Goal: Information Seeking & Learning: Learn about a topic

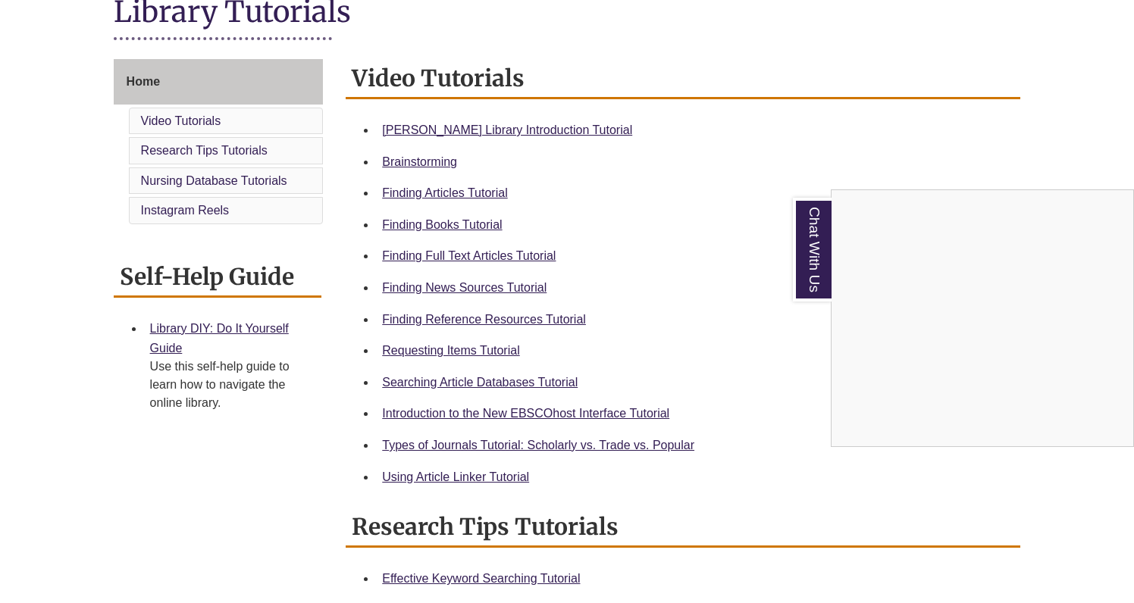
scroll to position [370, 0]
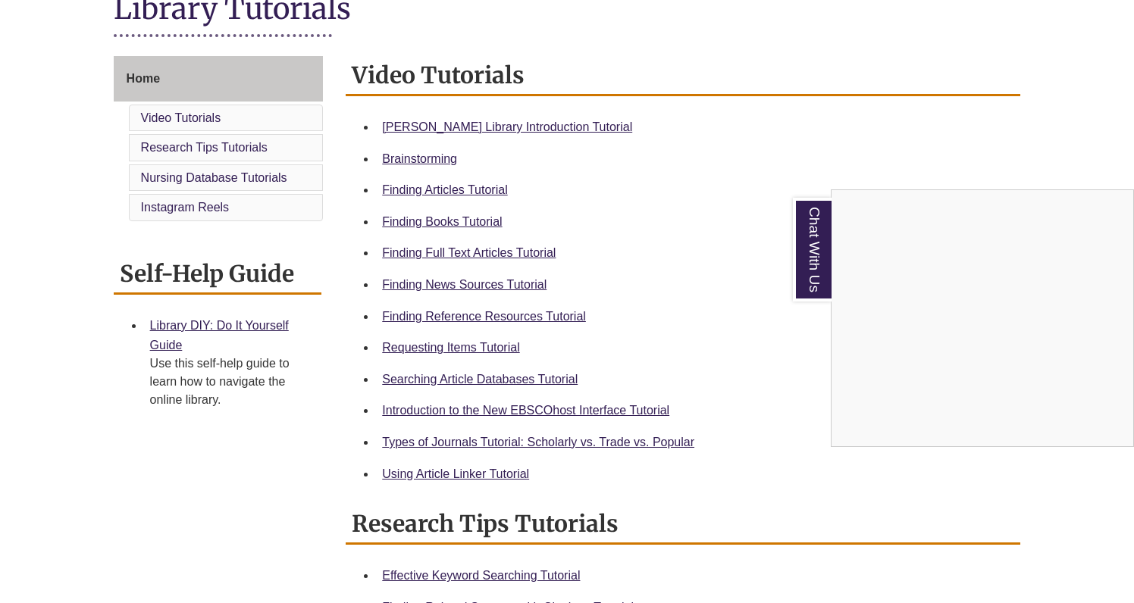
click at [471, 316] on div "Chat With Us" at bounding box center [567, 301] width 1134 height 603
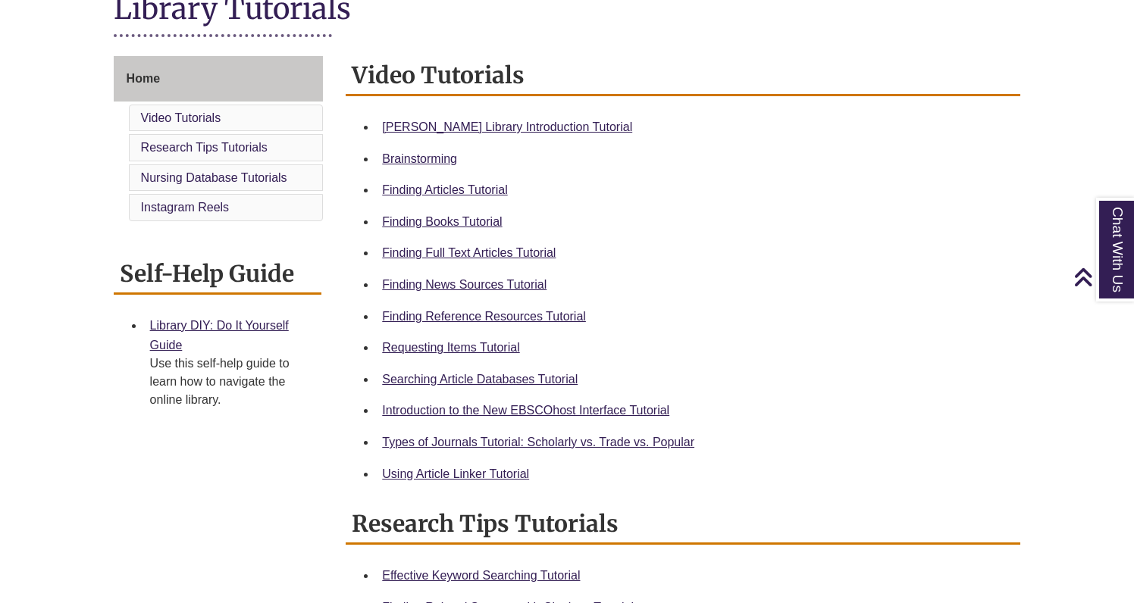
click at [471, 316] on link "Finding Reference Resources Tutorial" at bounding box center [484, 316] width 204 height 13
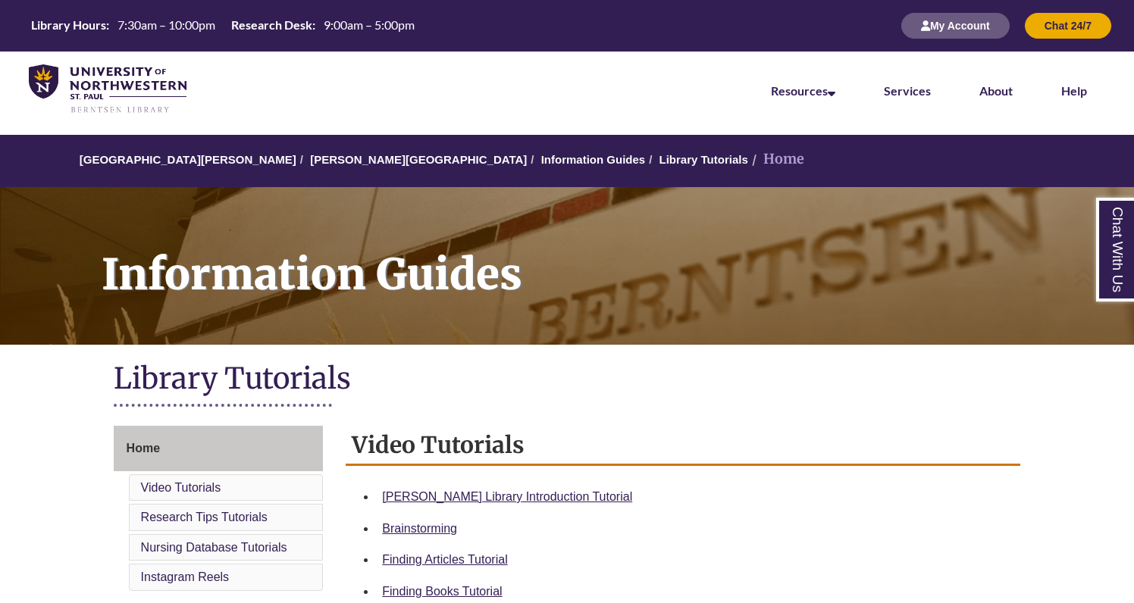
scroll to position [0, 0]
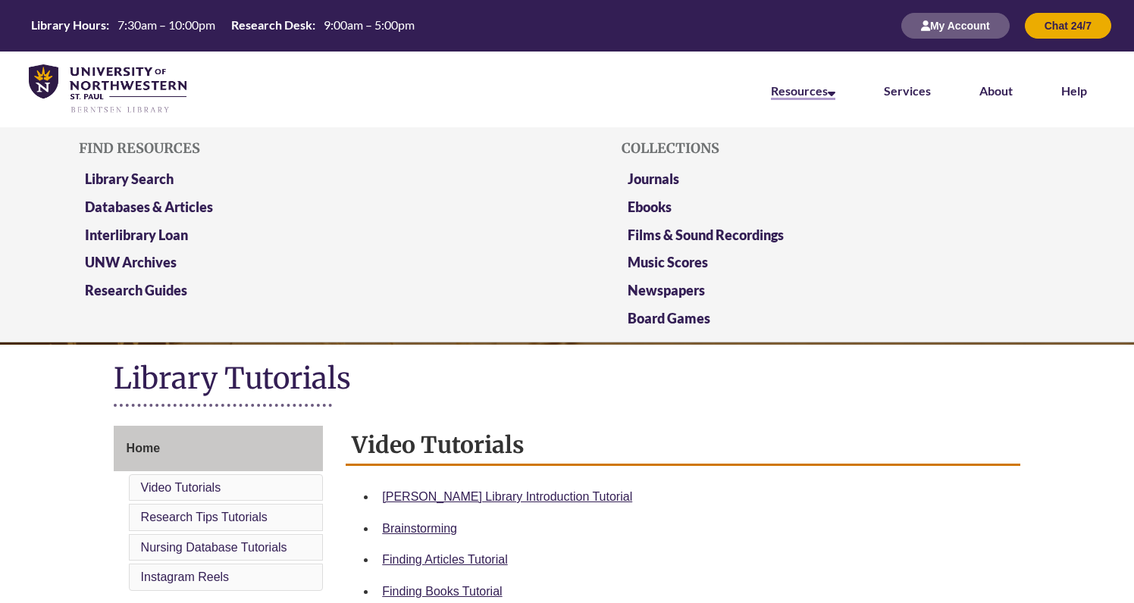
click at [773, 97] on link "Resources" at bounding box center [803, 91] width 64 height 17
click at [174, 205] on link "Databases & Articles" at bounding box center [149, 208] width 128 height 19
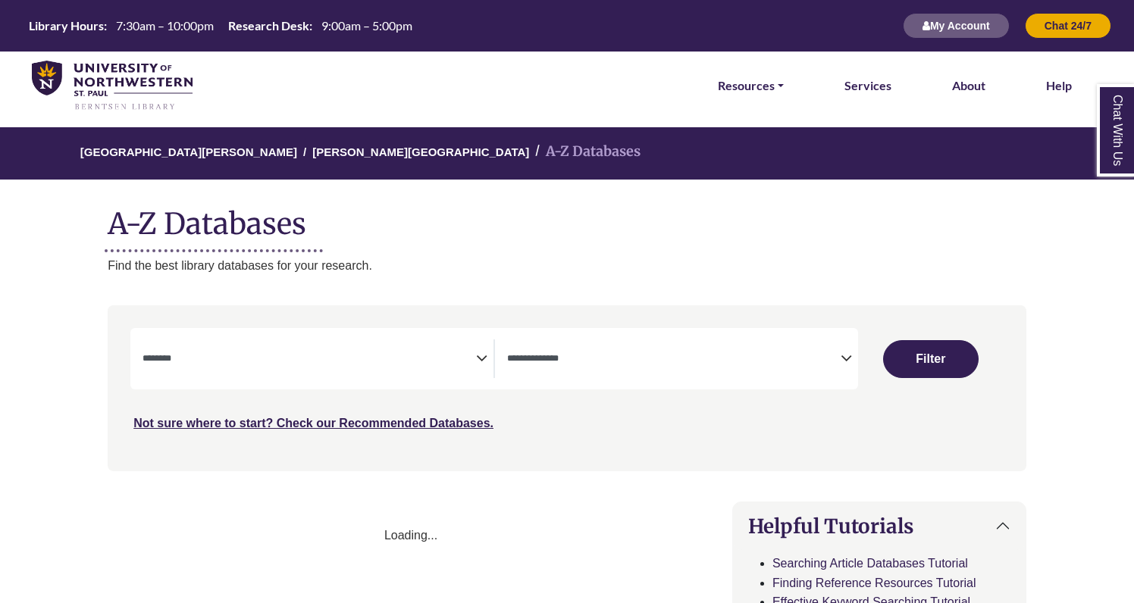
select select "Database Subject Filter"
select select "Database Types Filter"
select select "Database Subject Filter"
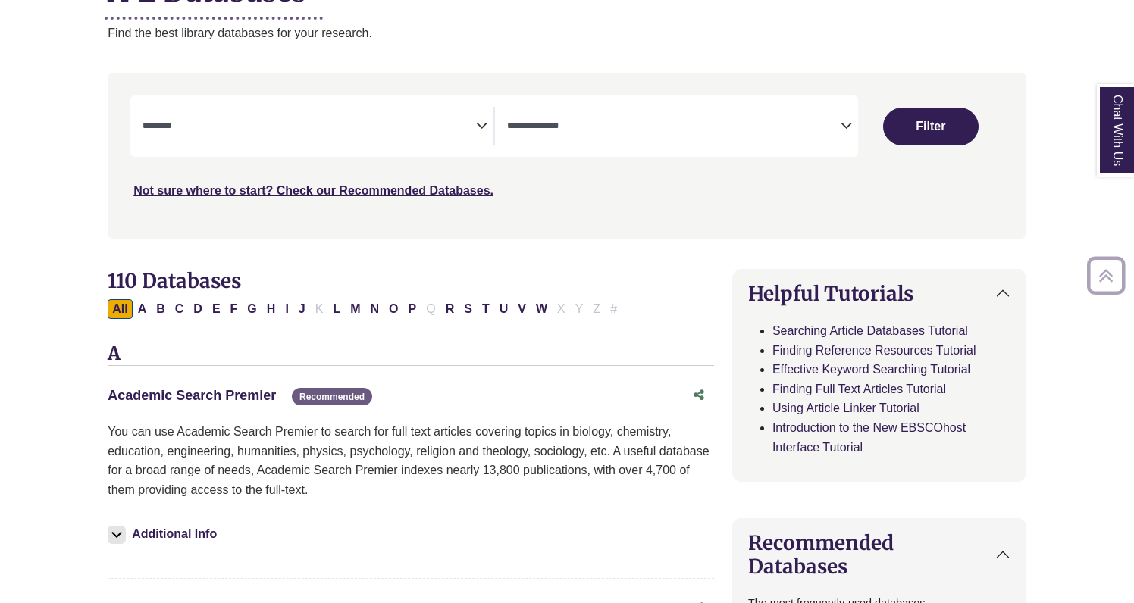
scroll to position [234, 0]
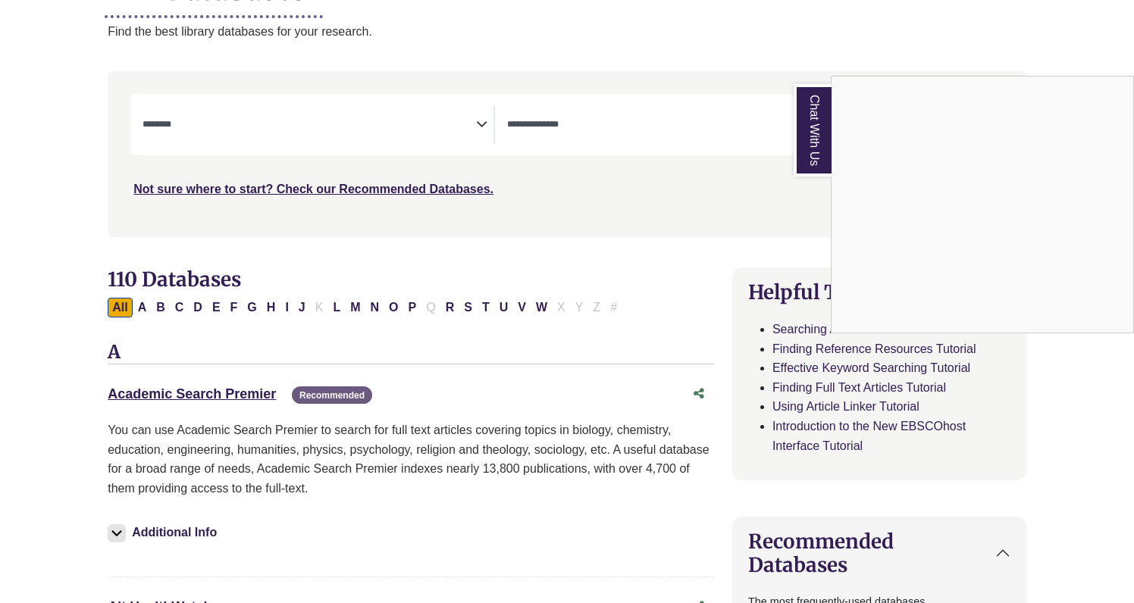
click at [861, 52] on div "Chat With Us" at bounding box center [567, 301] width 1134 height 603
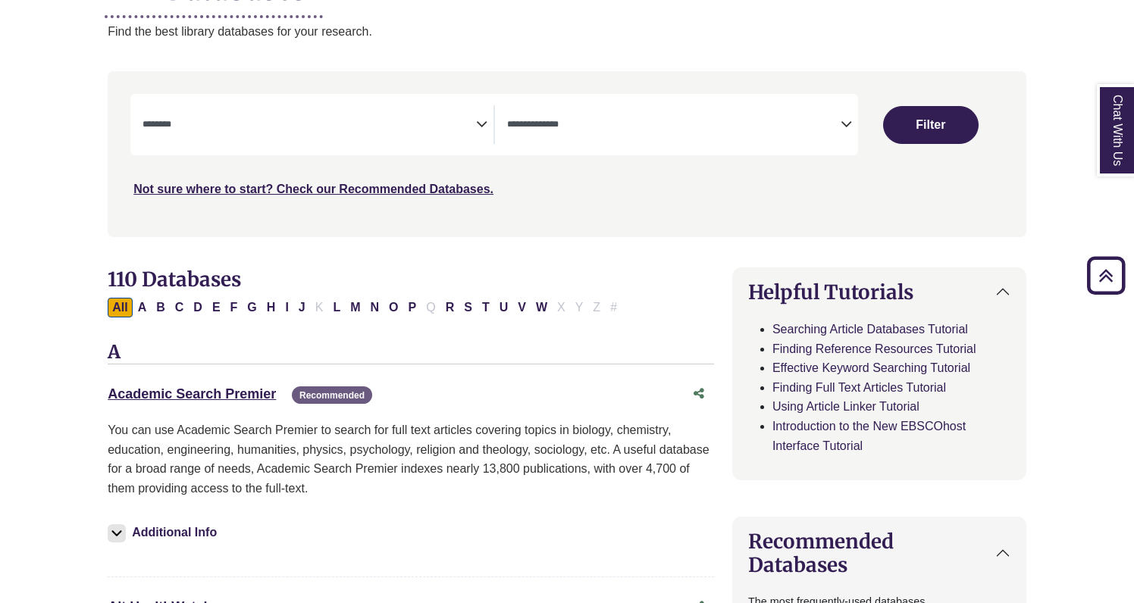
click at [678, 112] on span "Search filters" at bounding box center [673, 124] width 333 height 39
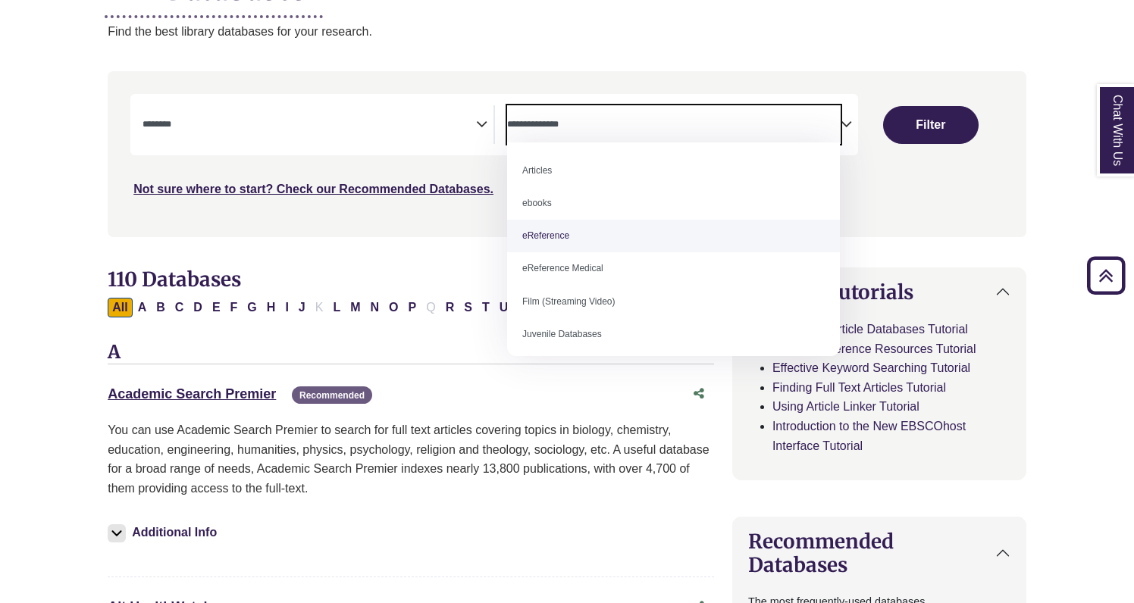
select select "*****"
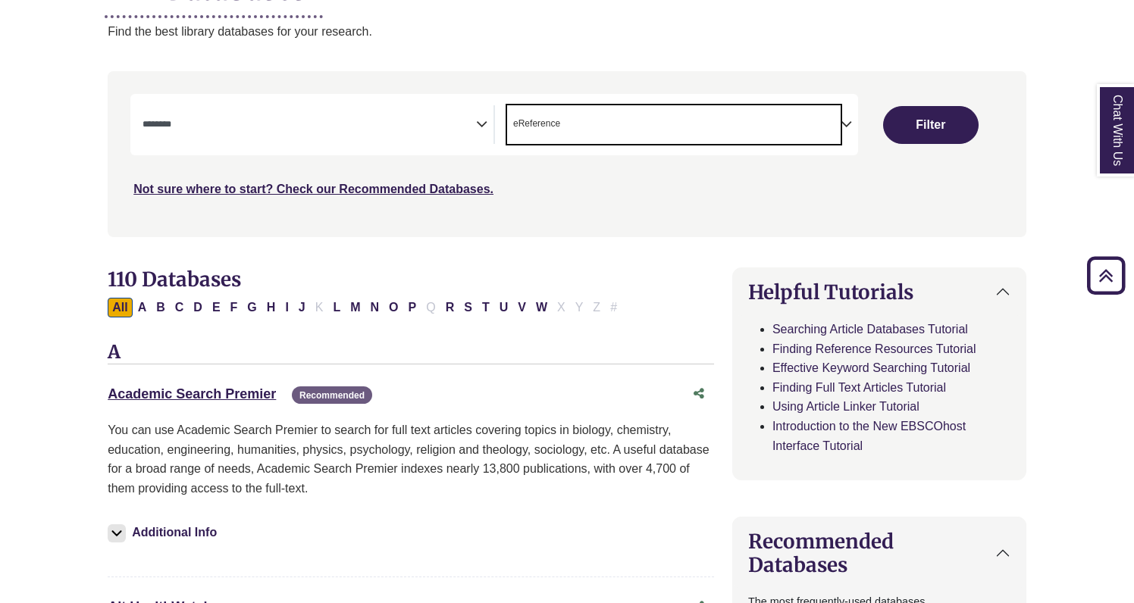
scroll to position [29, 0]
click at [937, 117] on button "Filter" at bounding box center [930, 125] width 95 height 38
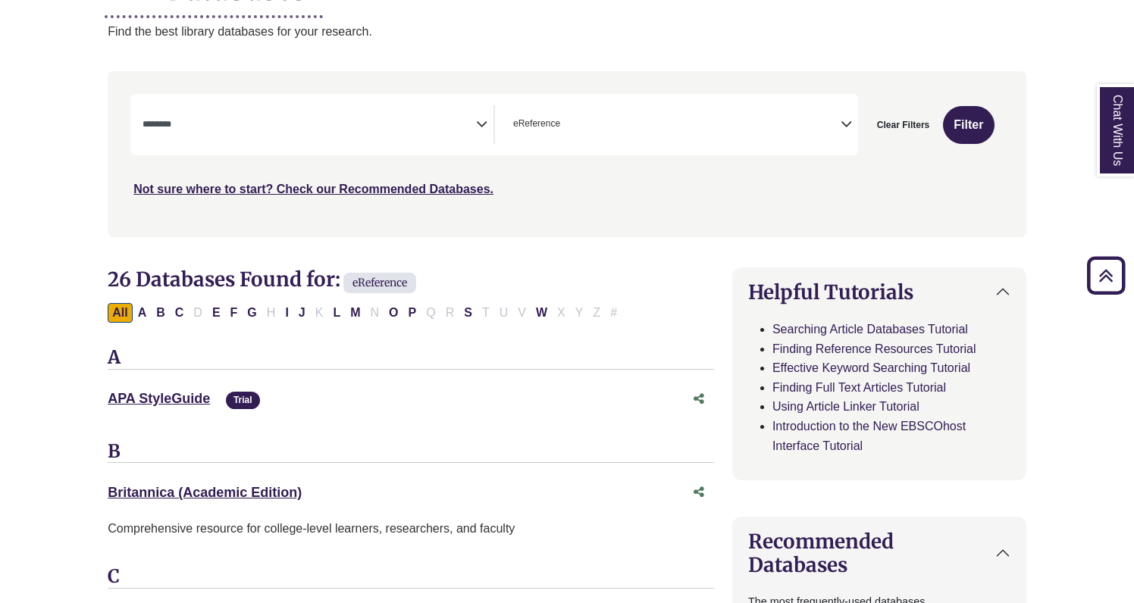
click at [476, 121] on icon "Search filters" at bounding box center [481, 122] width 11 height 23
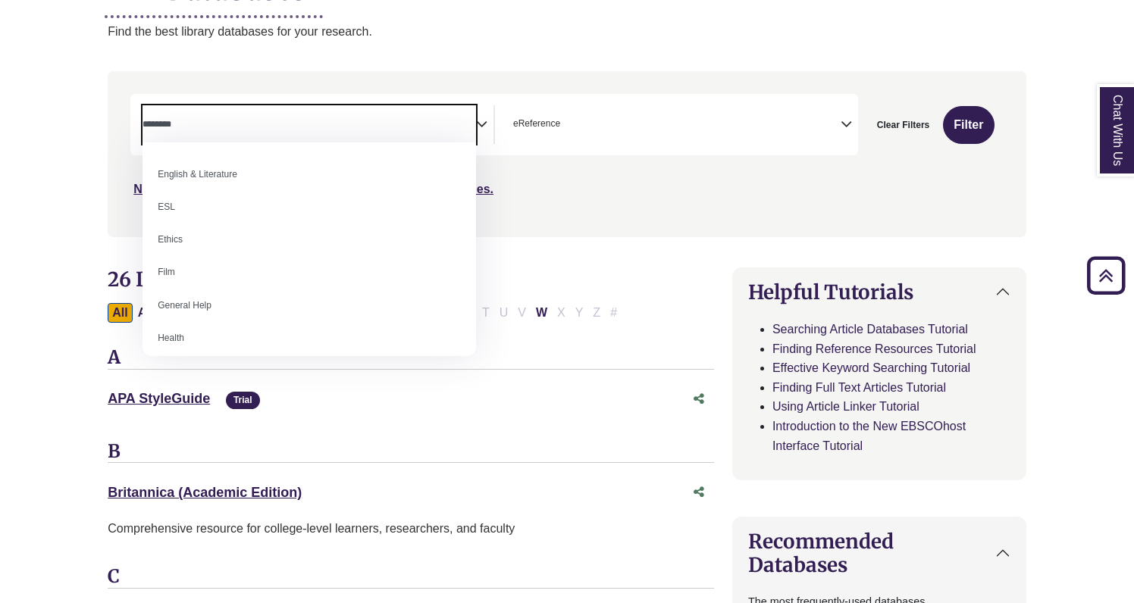
scroll to position [494, 0]
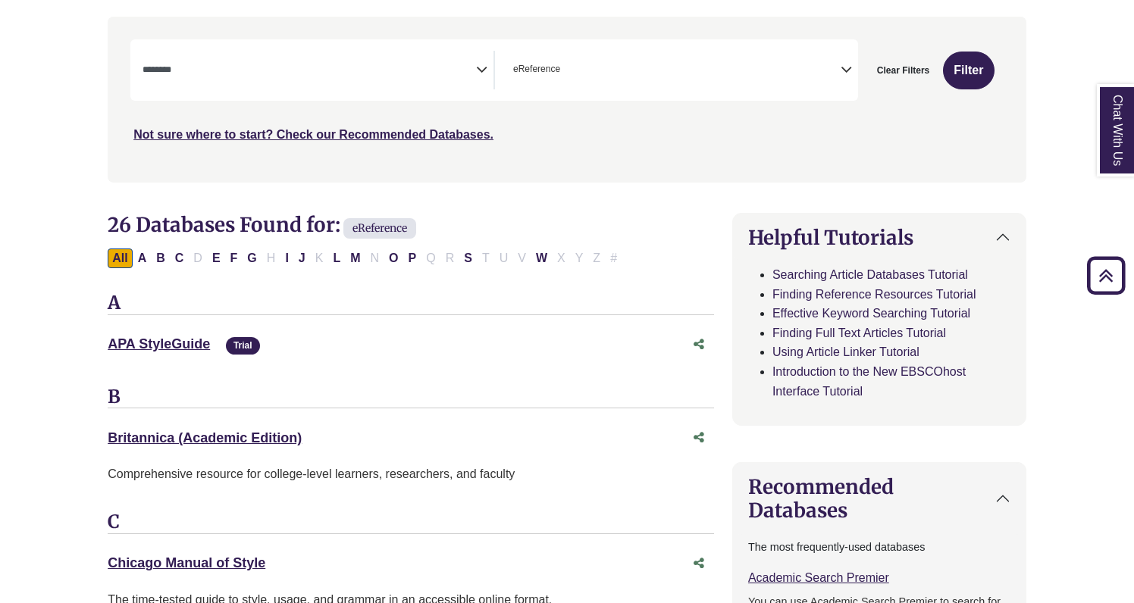
click at [474, 61] on span "Search filters" at bounding box center [308, 67] width 333 height 13
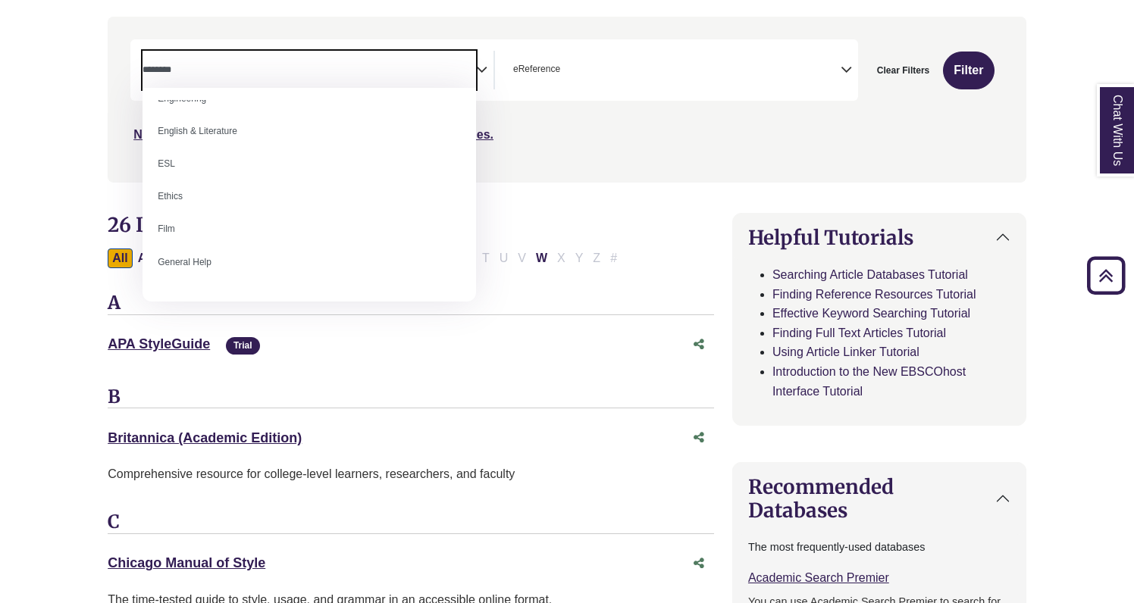
scroll to position [520, 0]
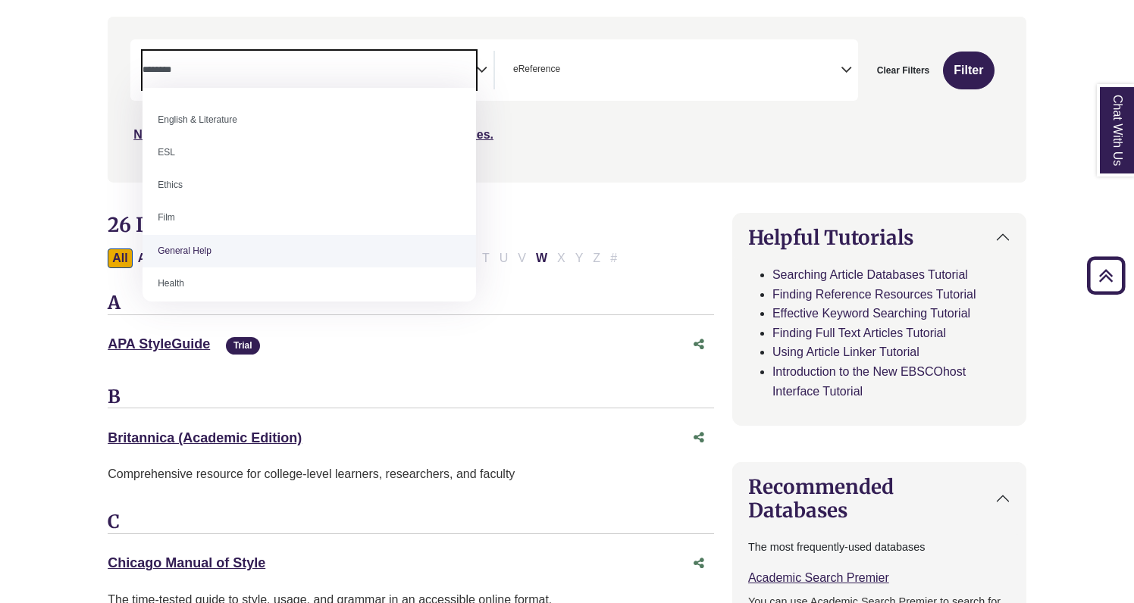
select select "*****"
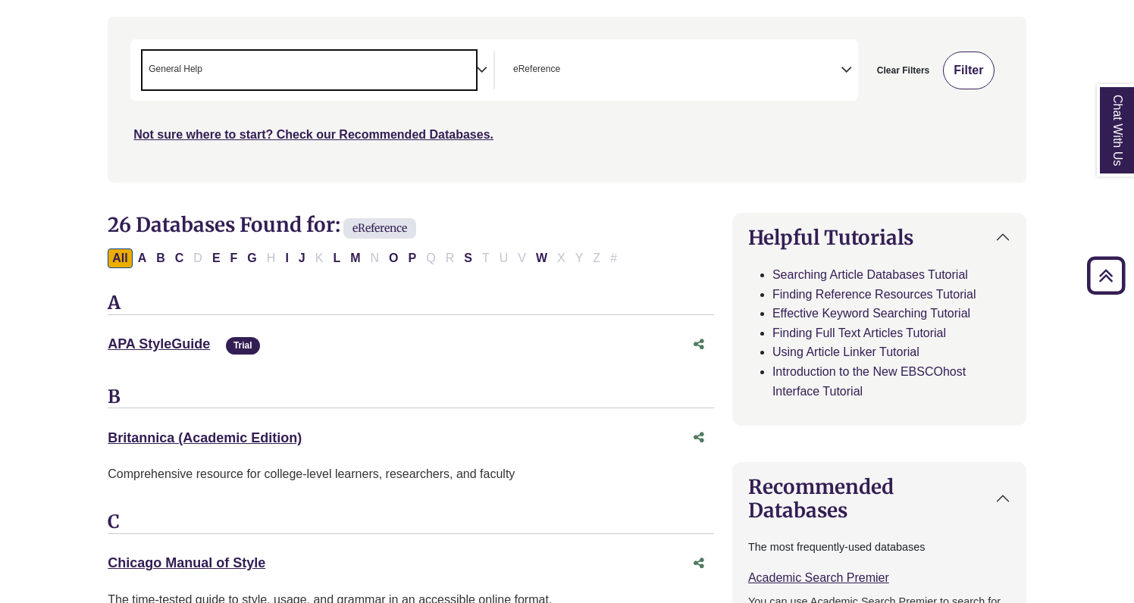
click at [971, 62] on button "Filter" at bounding box center [969, 71] width 52 height 38
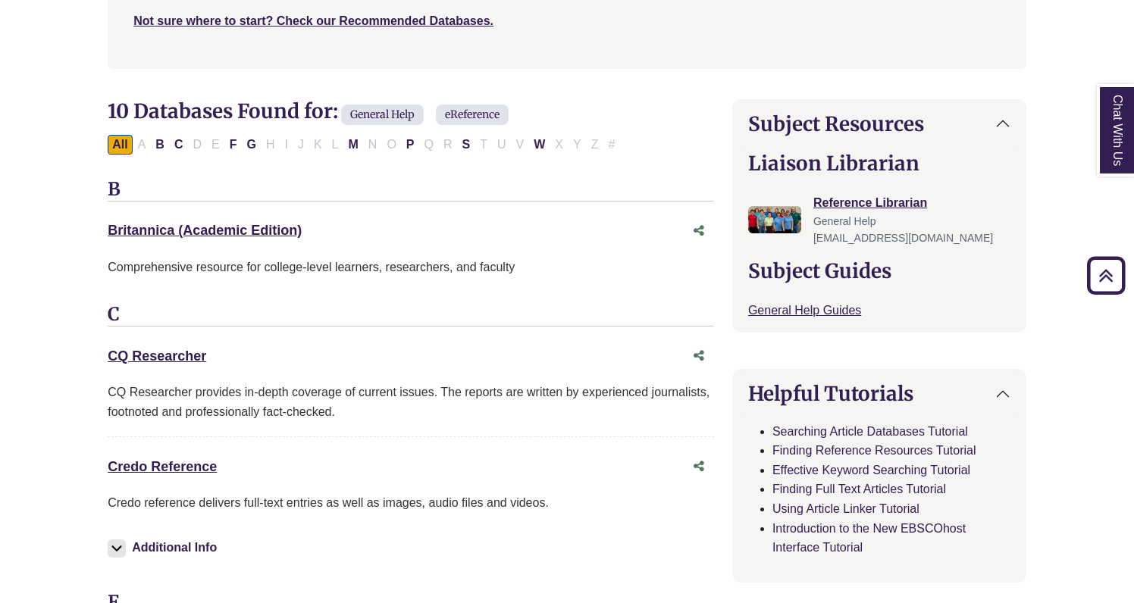
scroll to position [410, 0]
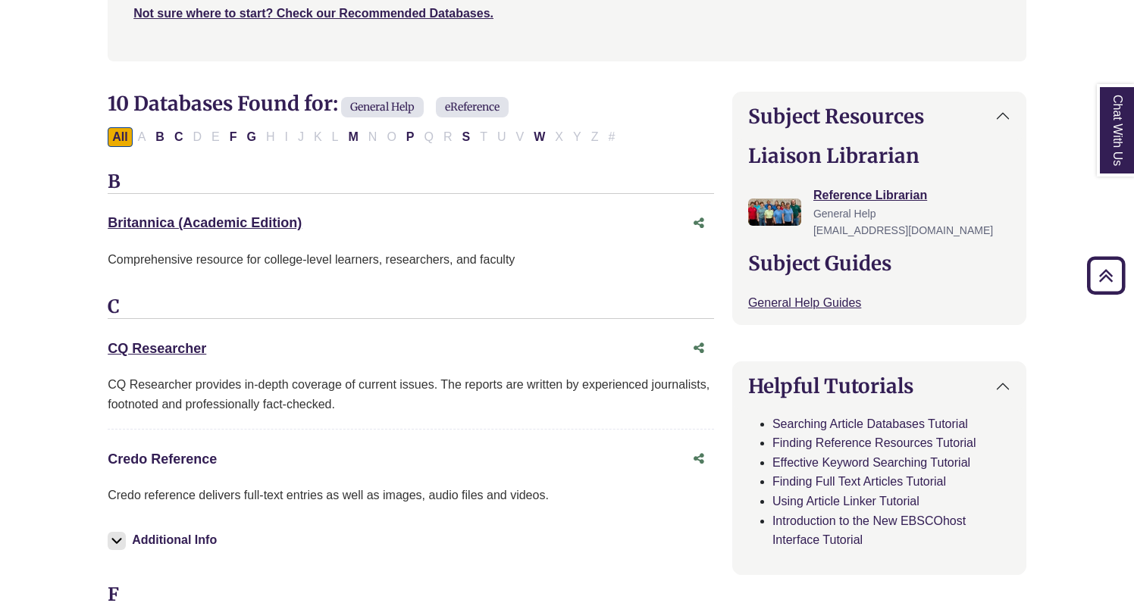
click at [186, 452] on link "Credo Reference This link opens in a new window" at bounding box center [162, 459] width 109 height 15
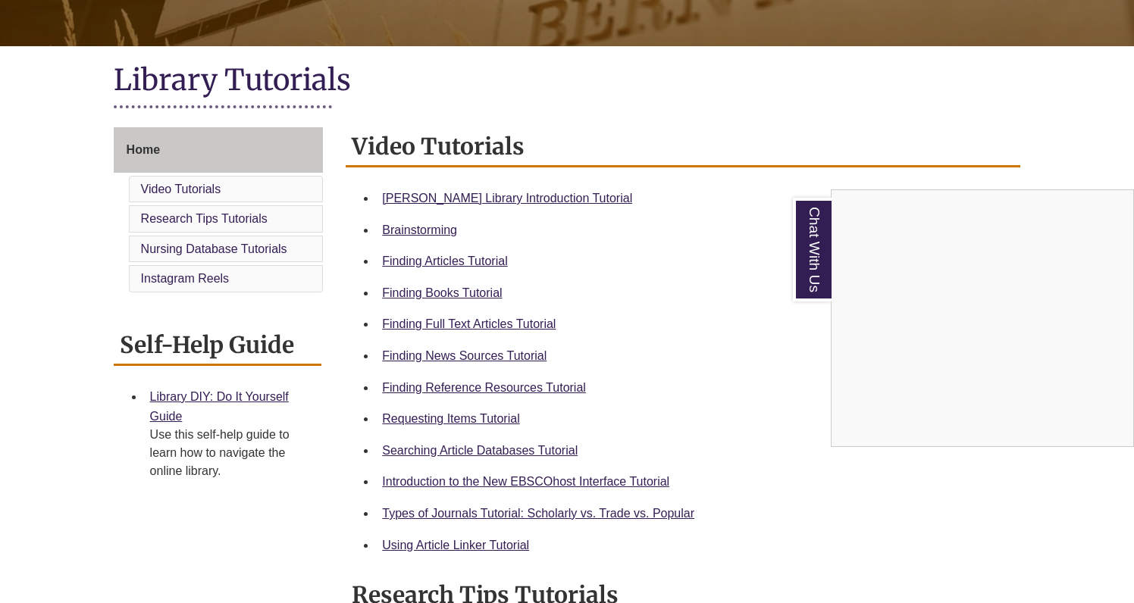
scroll to position [301, 0]
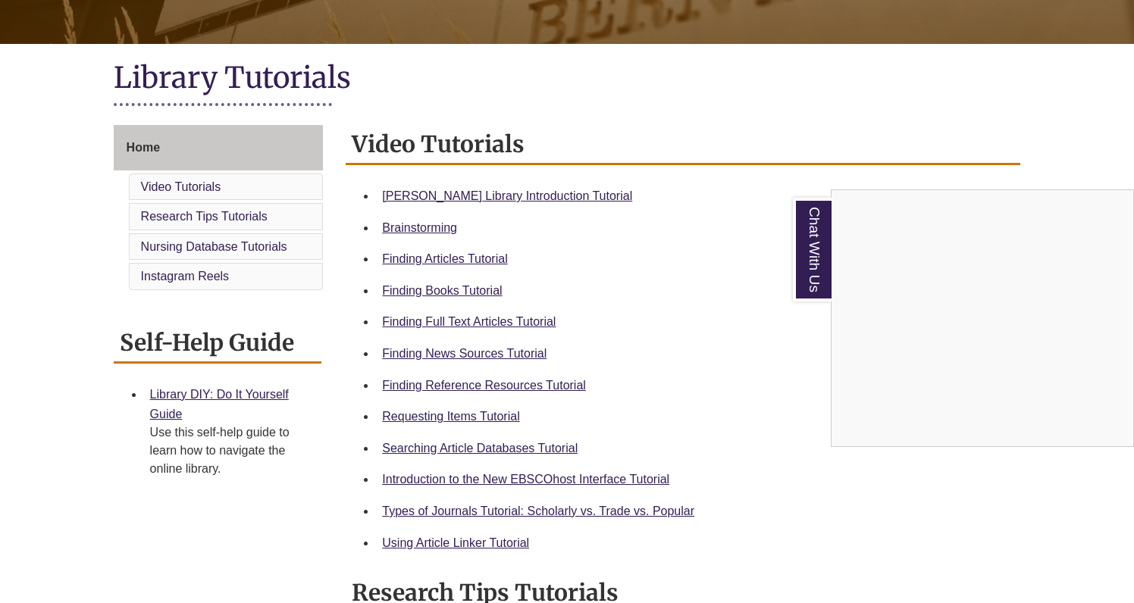
click at [447, 354] on div "Chat With Us" at bounding box center [567, 301] width 1134 height 603
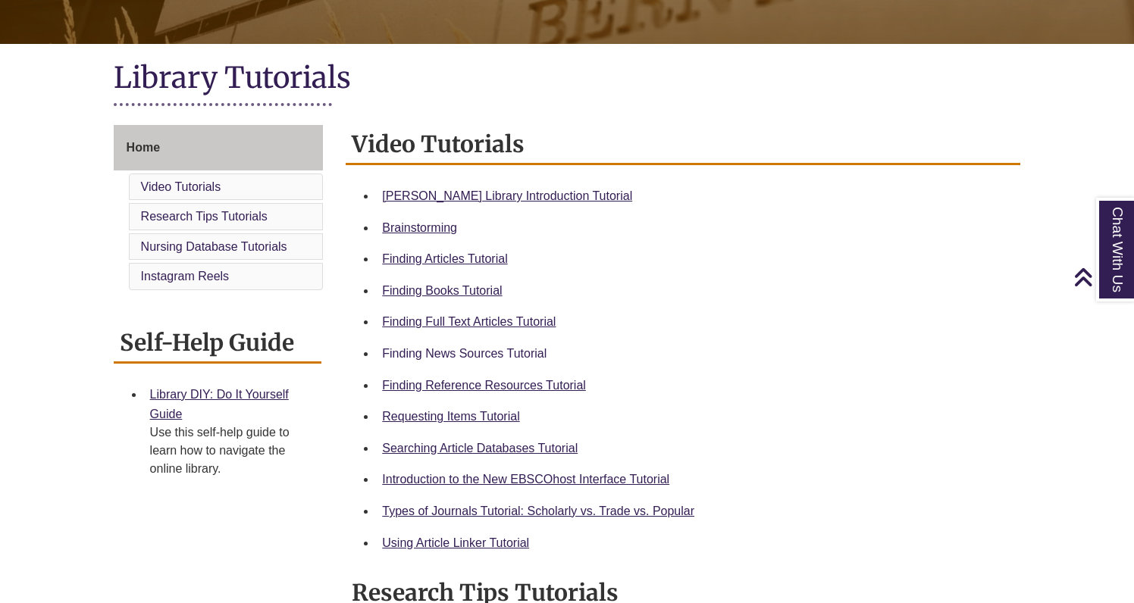
click at [447, 354] on link "Finding News Sources Tutorial" at bounding box center [464, 353] width 164 height 13
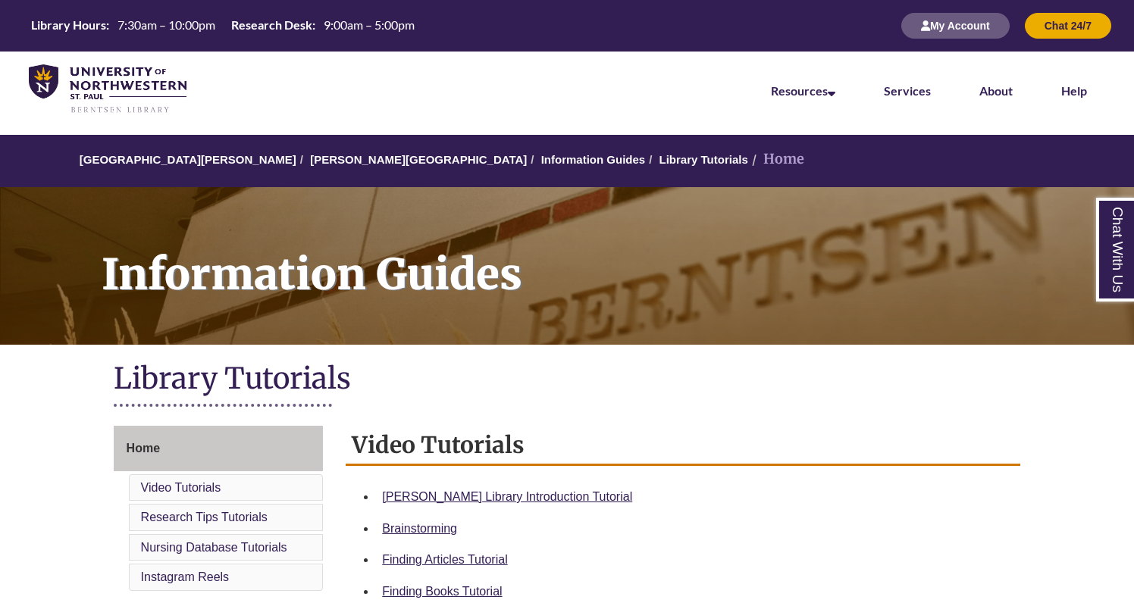
scroll to position [0, 0]
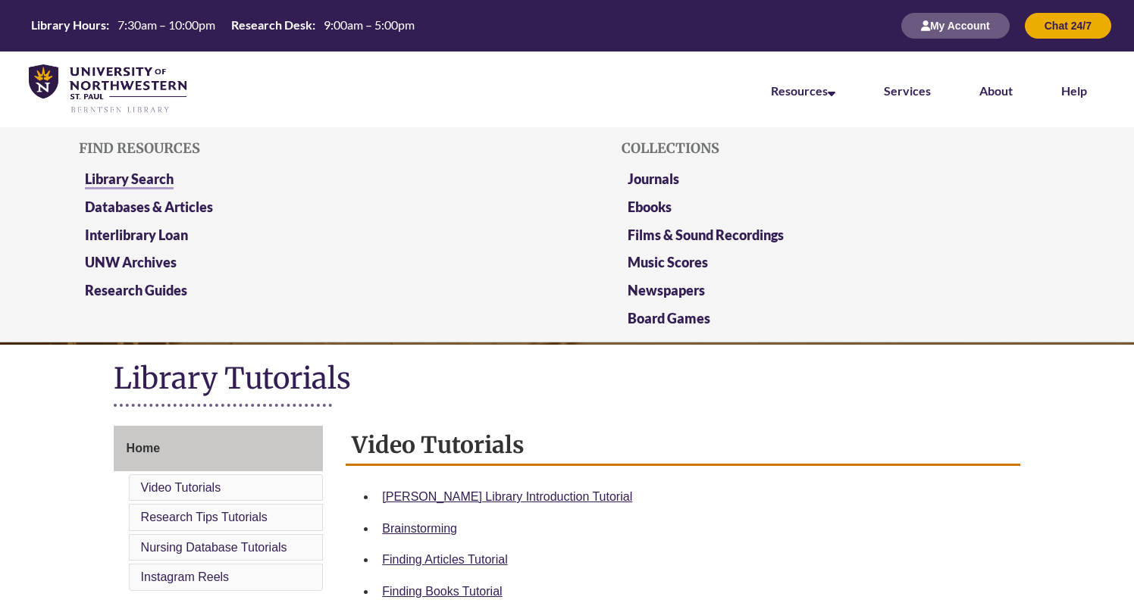
click at [173, 175] on link "Library Search" at bounding box center [129, 179] width 89 height 19
